Goal: Task Accomplishment & Management: Use online tool/utility

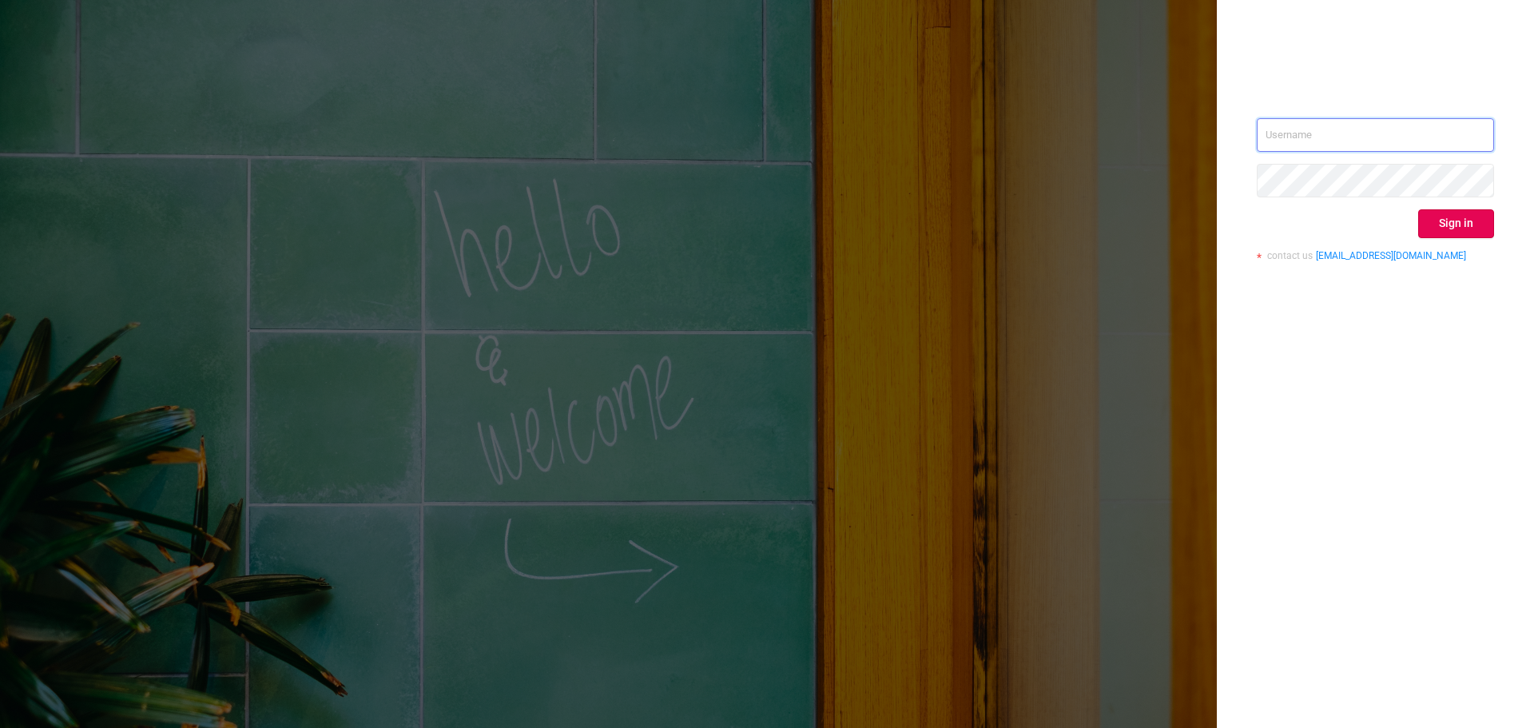
drag, startPoint x: 1283, startPoint y: 129, endPoint x: 1296, endPoint y: 131, distance: 13.0
click at [1283, 129] on input "text" at bounding box center [1375, 135] width 237 height 34
click at [1316, 125] on input "text" at bounding box center [1375, 135] width 237 height 34
click at [1296, 131] on input "text" at bounding box center [1375, 135] width 237 height 34
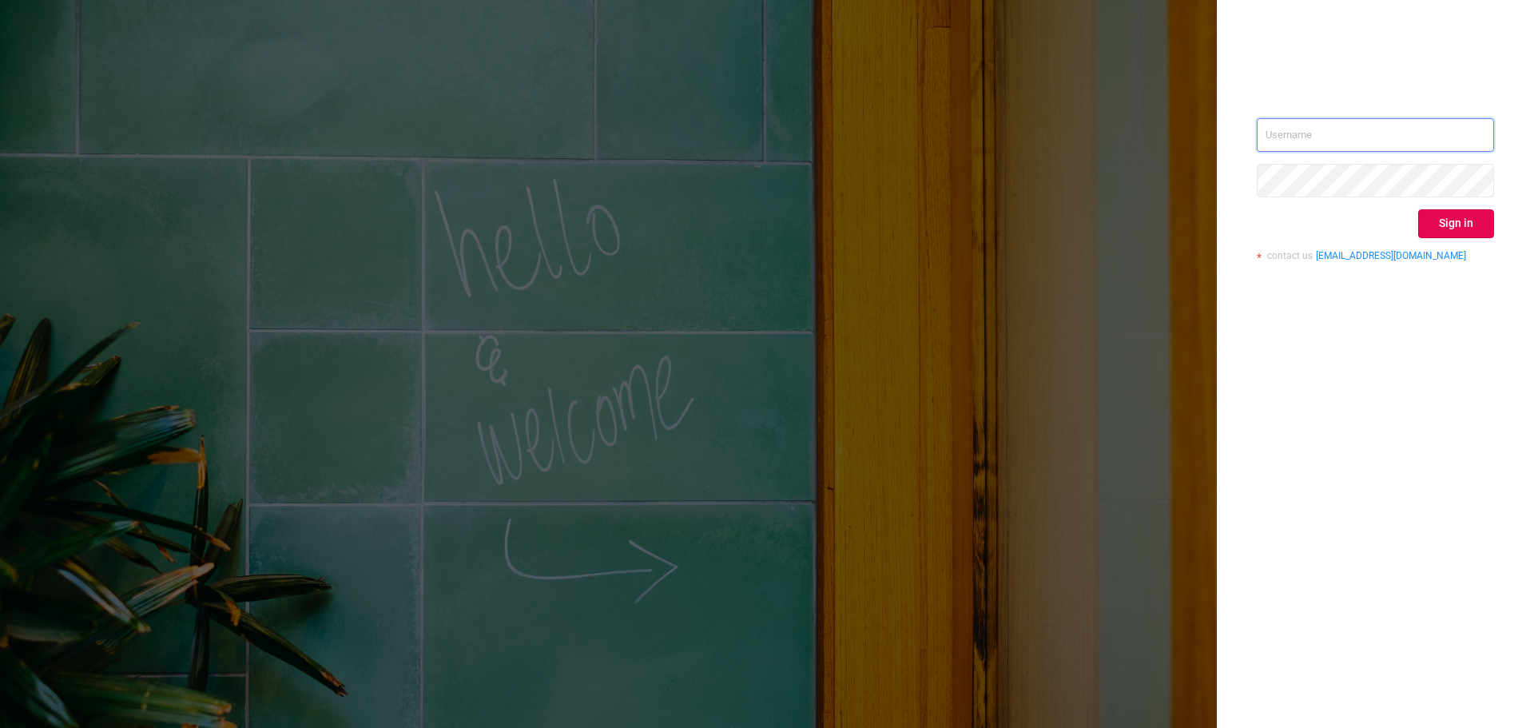
click at [1328, 137] on input "text" at bounding box center [1375, 135] width 237 height 34
type input "[PERSON_NAME][EMAIL_ADDRESS][DOMAIN_NAME]"
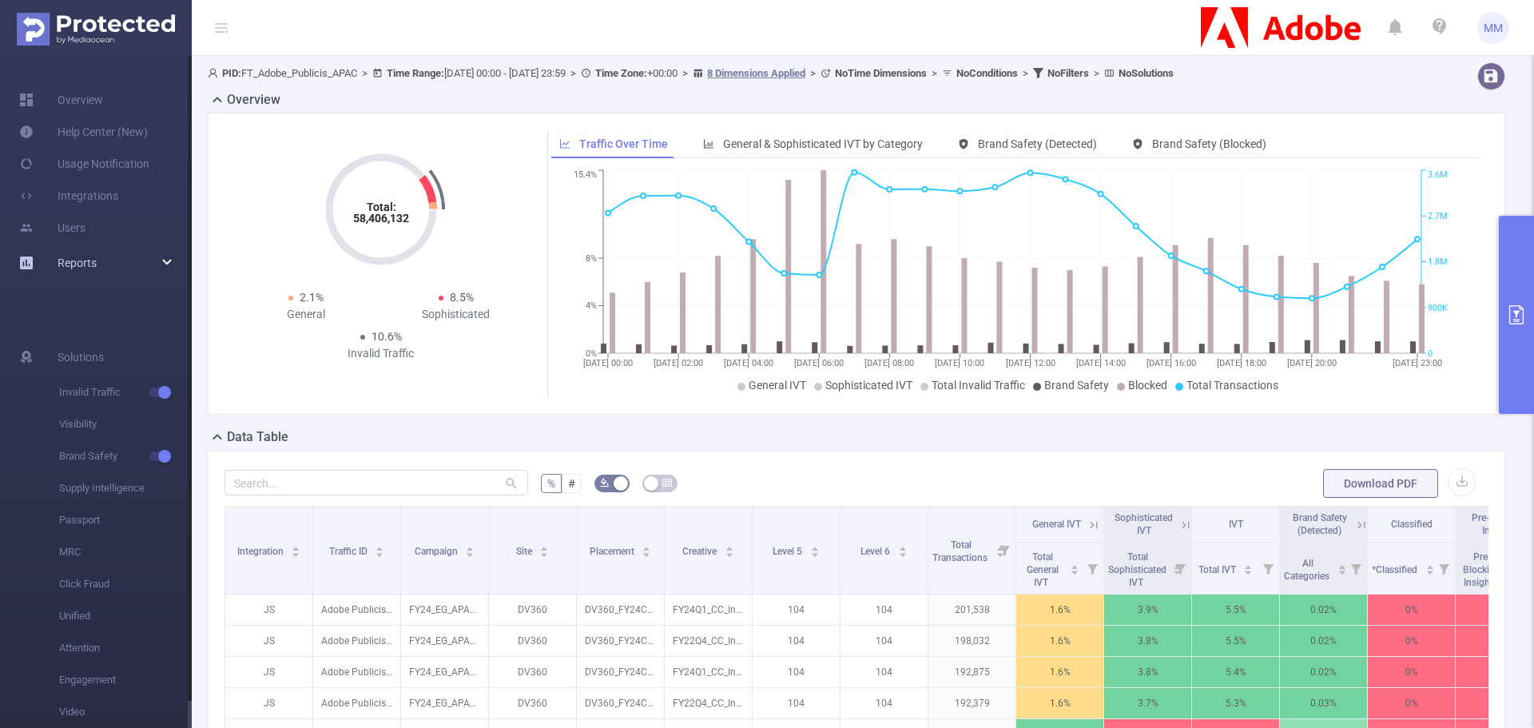
click at [157, 253] on div "Reports" at bounding box center [96, 263] width 192 height 32
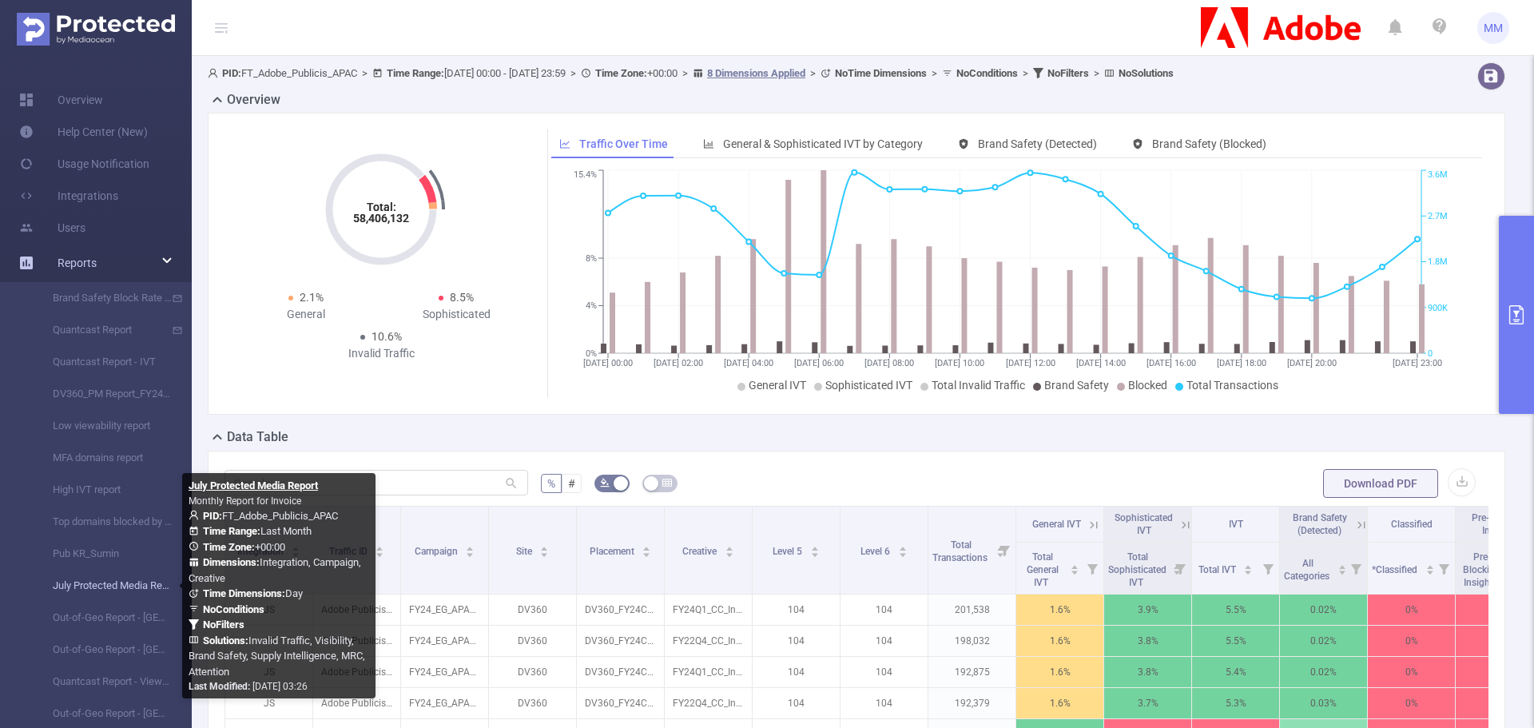
click at [116, 590] on link "July Protected Media Report" at bounding box center [102, 586] width 141 height 32
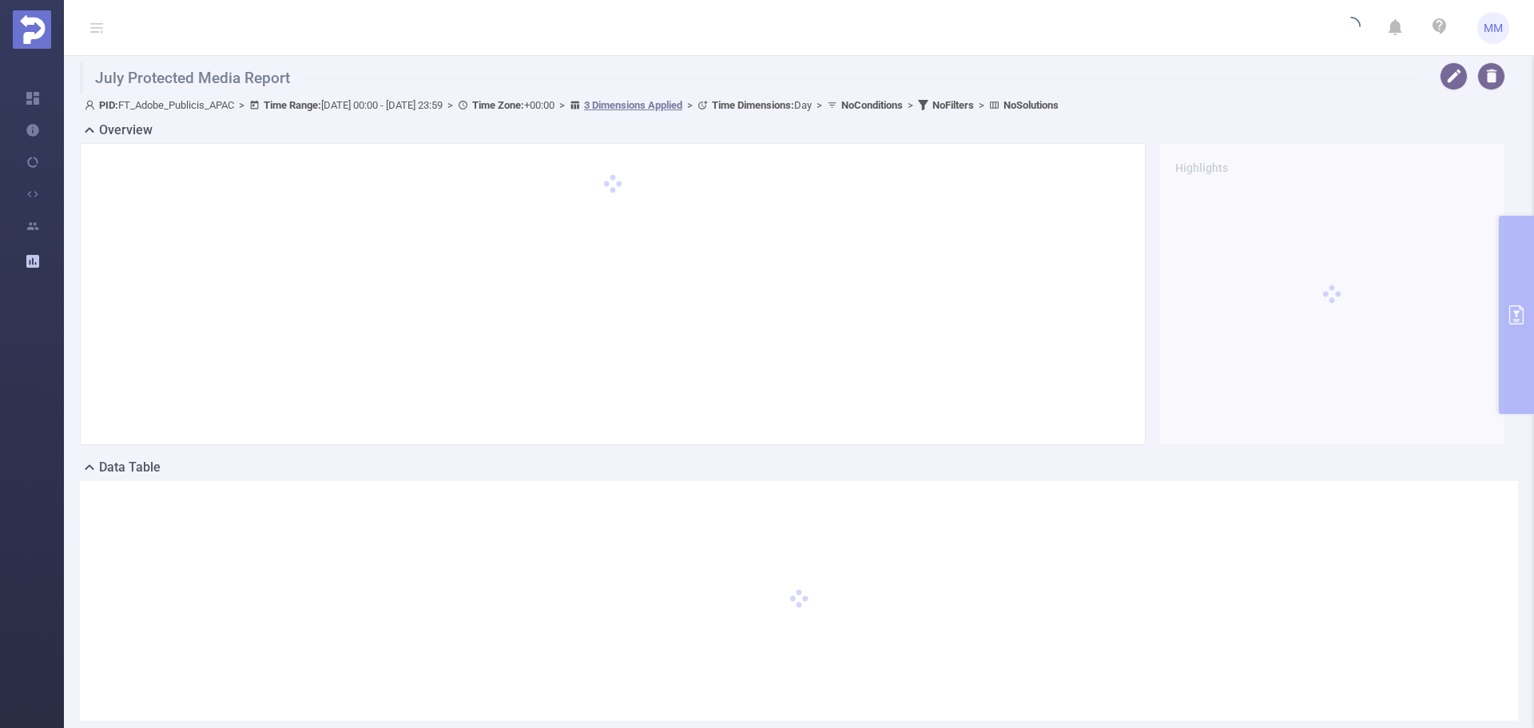
type input "[DATE] 00:00"
type input "[DATE] 23:59"
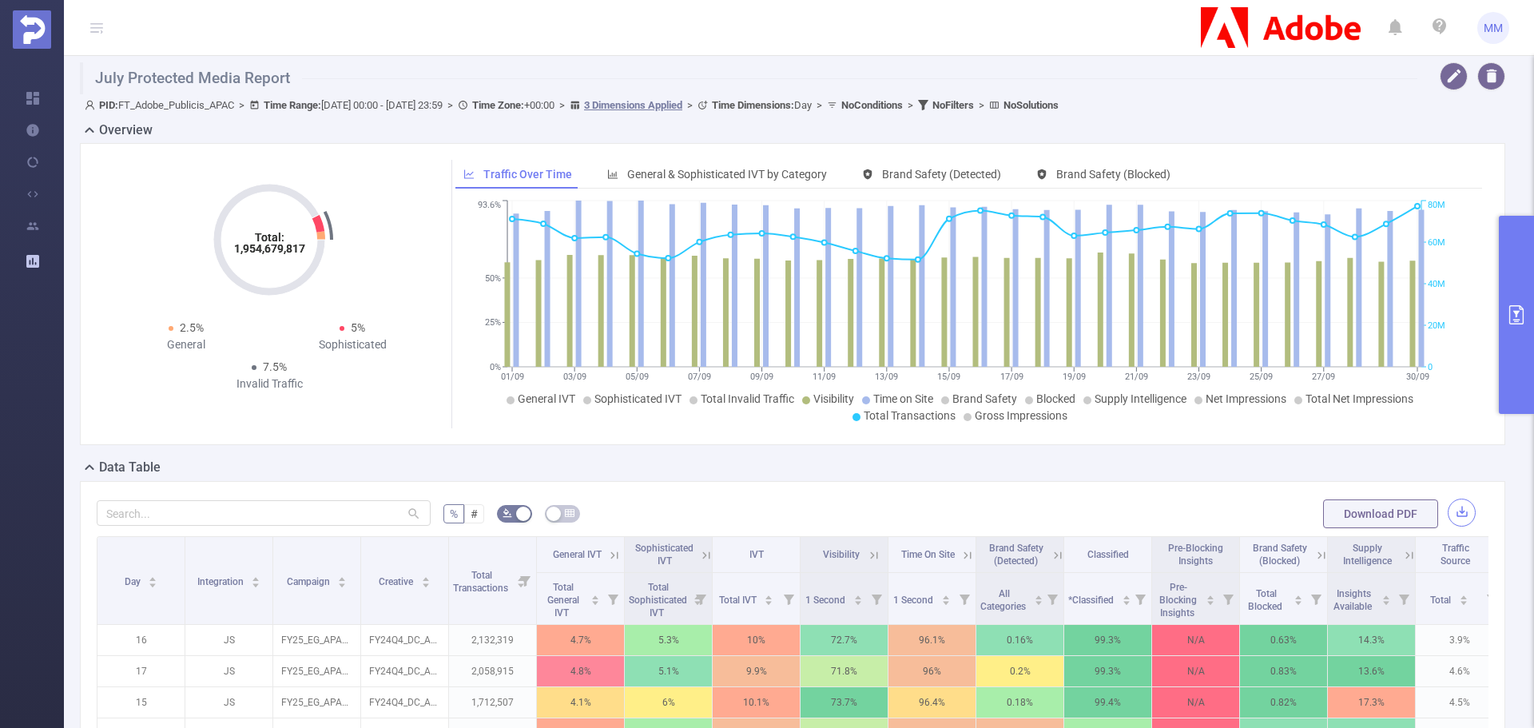
click at [1448, 512] on button "button" at bounding box center [1462, 512] width 28 height 28
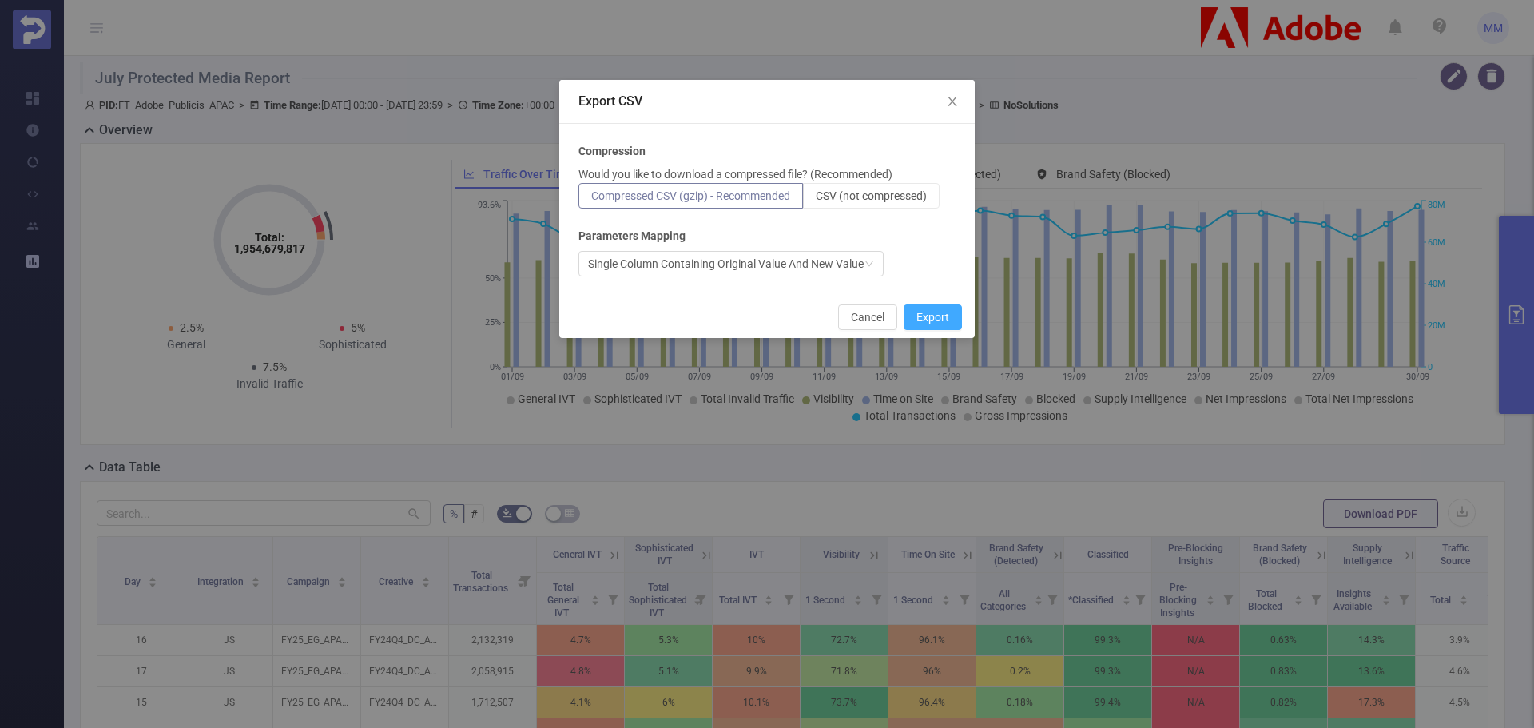
click at [948, 326] on button "Export" at bounding box center [932, 317] width 58 height 26
